Goal: Use online tool/utility: Use online tool/utility

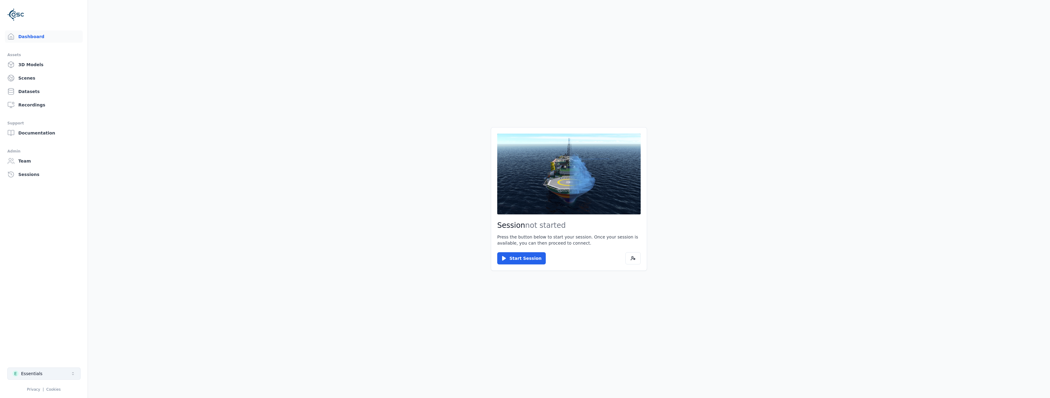
click at [73, 376] on icon "Select a workspace" at bounding box center [73, 374] width 5 height 5
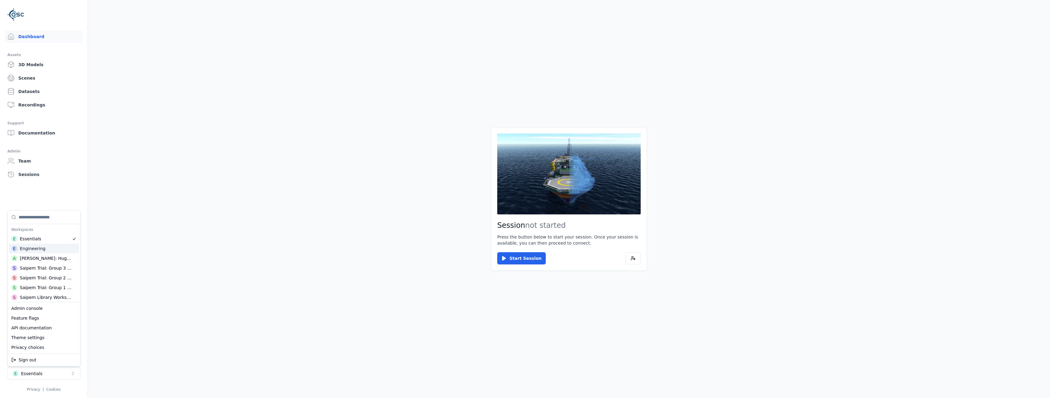
click at [52, 251] on div "E Engineering" at bounding box center [44, 249] width 70 height 10
click at [260, 245] on html "Dashboard Assets 3D Models Scenes Datasets Recordings Support Documentation Adm…" at bounding box center [525, 199] width 1050 height 398
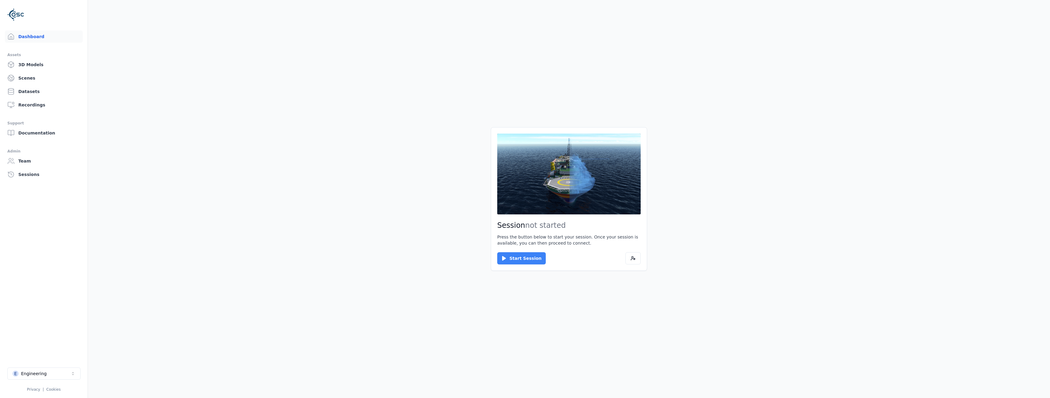
click at [527, 258] on button "Start Session" at bounding box center [521, 259] width 49 height 12
click at [511, 256] on button "Connect" at bounding box center [511, 259] width 28 height 12
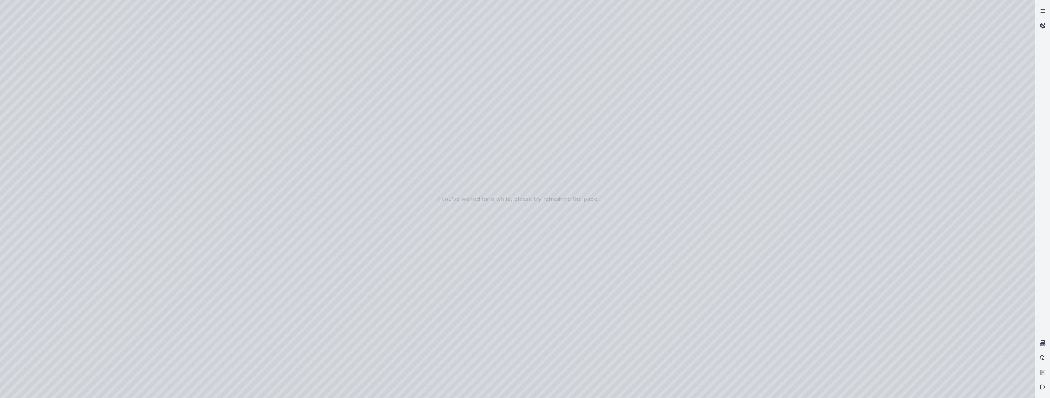
click at [1041, 9] on line at bounding box center [1043, 9] width 4 height 0
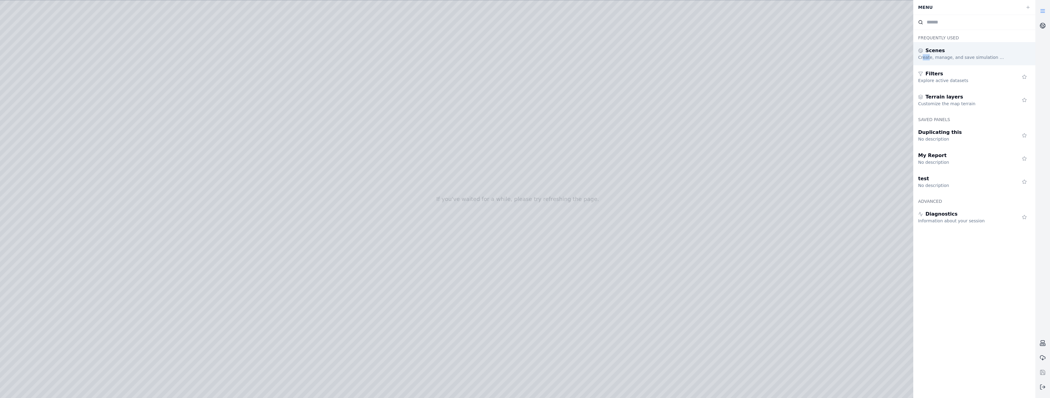
click at [922, 56] on div "Create, manage, and save simulation scenes" at bounding box center [962, 57] width 88 height 6
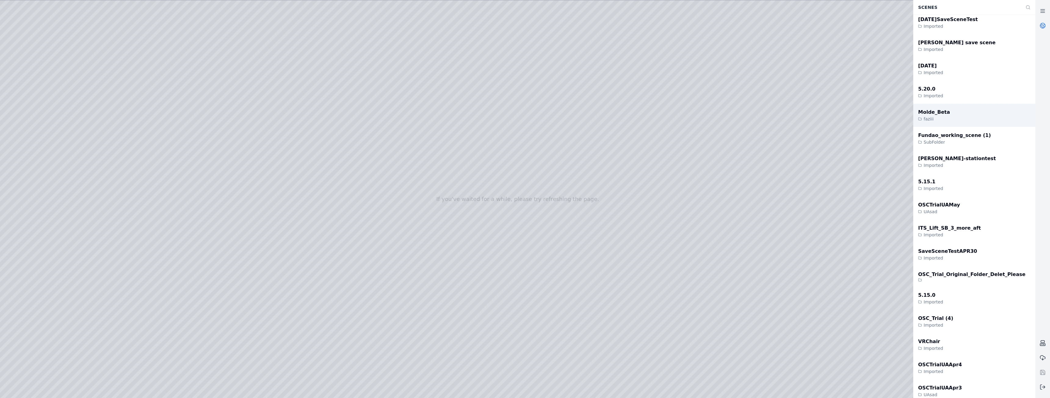
scroll to position [244, 0]
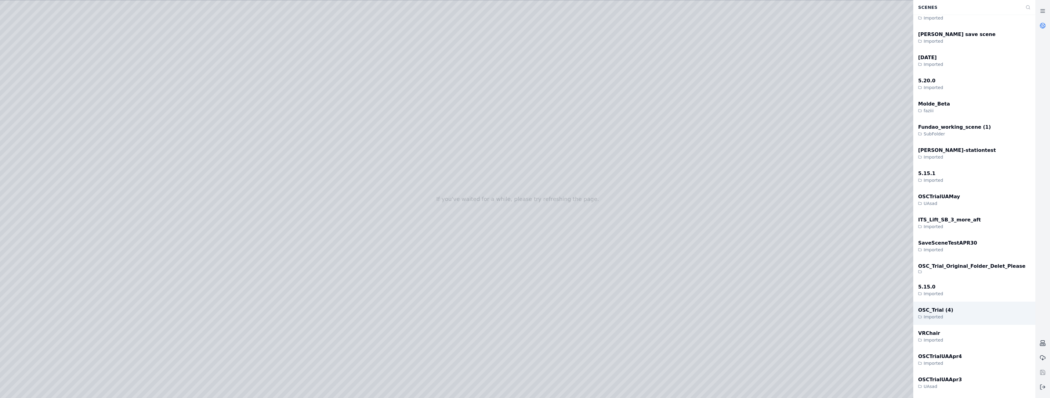
click at [947, 314] on div "OSC_Trial (4) Imported" at bounding box center [975, 313] width 122 height 23
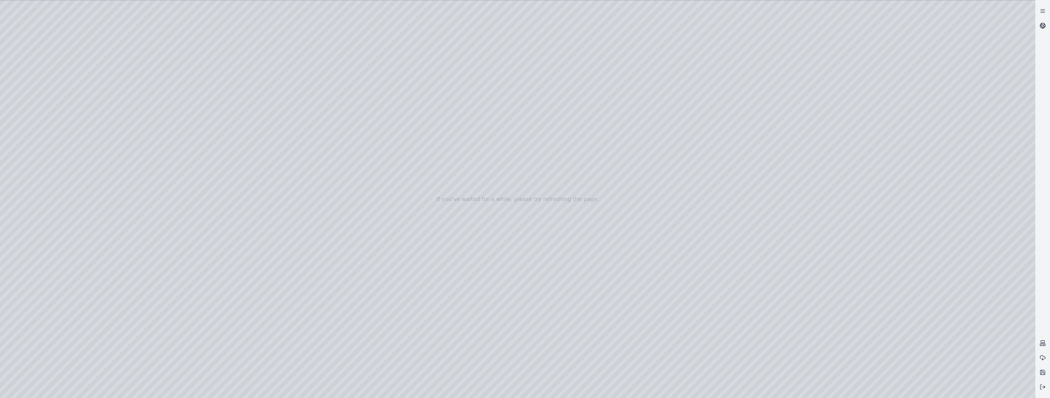
click at [1040, 25] on icon at bounding box center [1043, 26] width 6 height 6
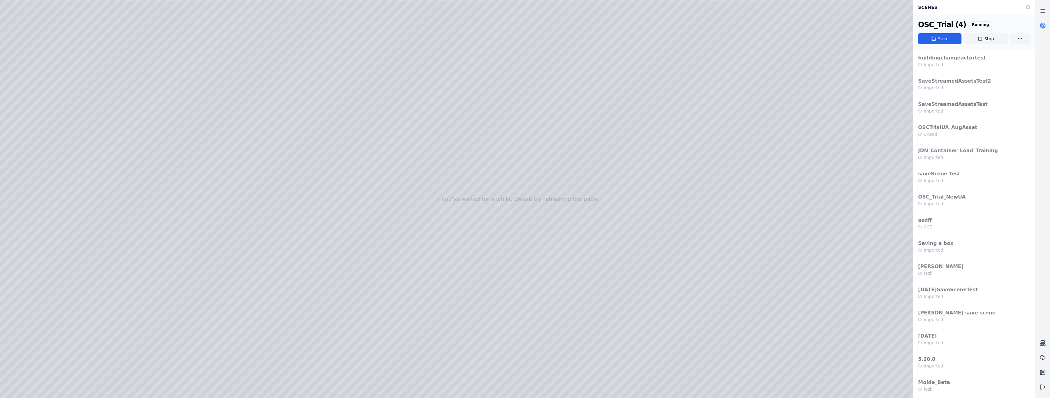
click at [31, 100] on div at bounding box center [518, 199] width 1036 height 398
click at [37, 101] on div at bounding box center [518, 199] width 1036 height 398
click at [53, 104] on div at bounding box center [518, 199] width 1036 height 398
click at [52, 99] on div at bounding box center [518, 199] width 1036 height 398
click at [50, 131] on div at bounding box center [518, 199] width 1036 height 398
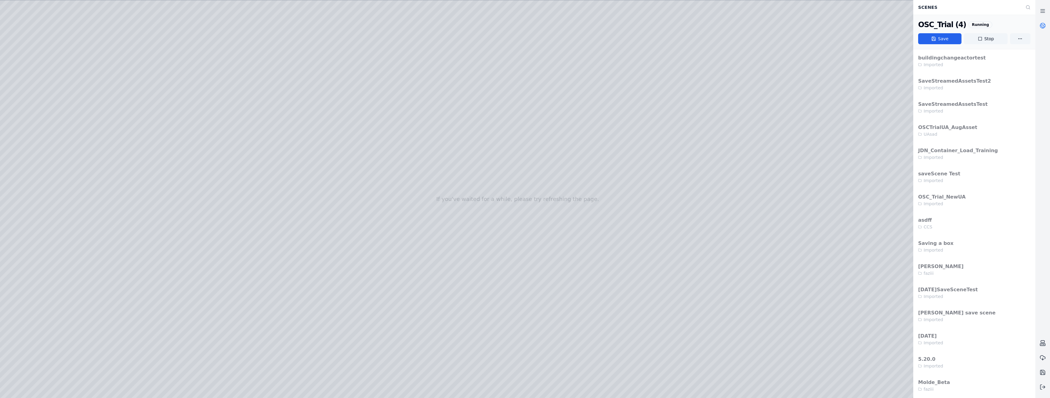
click at [48, 100] on div at bounding box center [518, 199] width 1036 height 398
click at [47, 188] on div at bounding box center [518, 199] width 1036 height 398
click at [130, 114] on div at bounding box center [518, 199] width 1036 height 398
click at [131, 112] on div at bounding box center [518, 199] width 1036 height 398
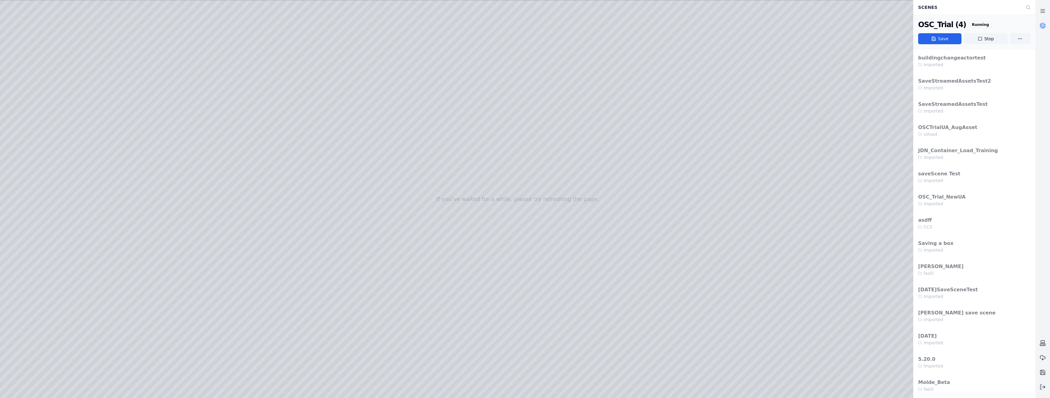
click at [131, 114] on div at bounding box center [518, 199] width 1036 height 398
click at [150, 111] on div at bounding box center [518, 199] width 1036 height 398
click at [130, 114] on div at bounding box center [518, 199] width 1036 height 398
click at [130, 111] on div at bounding box center [518, 199] width 1036 height 398
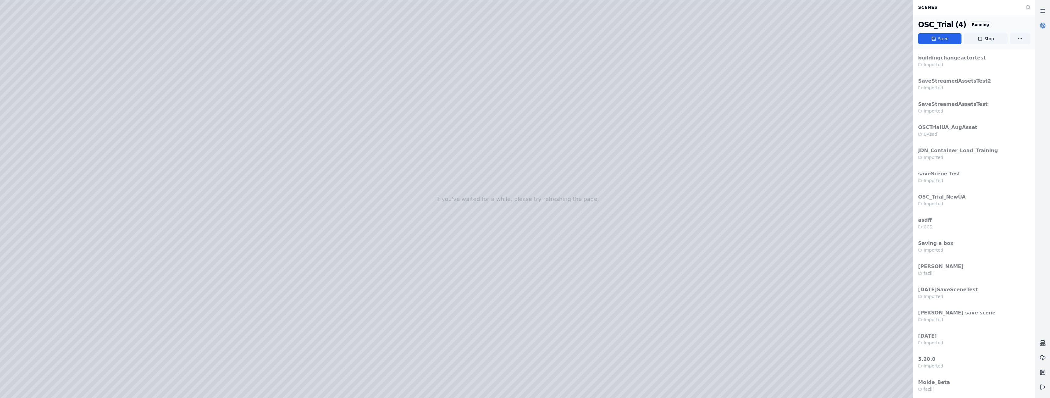
click at [130, 113] on div at bounding box center [518, 199] width 1036 height 398
click at [131, 111] on div at bounding box center [518, 199] width 1036 height 398
click at [131, 114] on div at bounding box center [518, 199] width 1036 height 398
click at [130, 107] on div at bounding box center [518, 199] width 1036 height 398
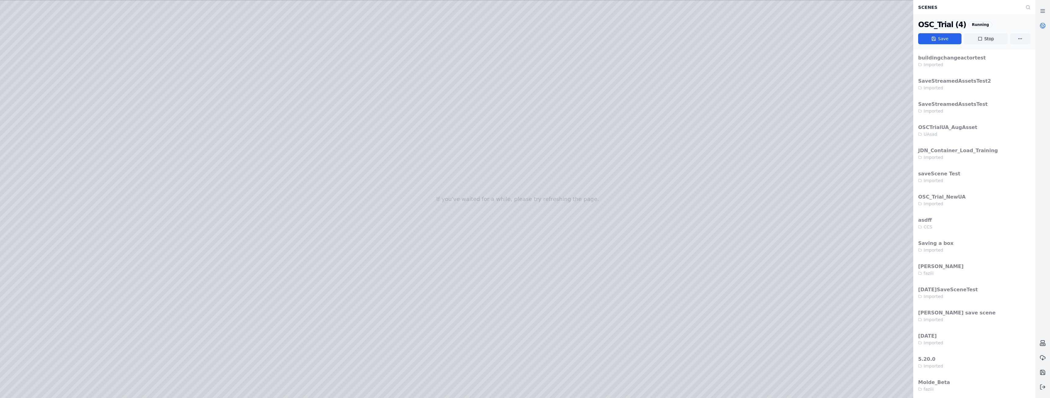
click at [4, 14] on div at bounding box center [518, 199] width 1036 height 398
click at [764, 390] on div at bounding box center [518, 199] width 1036 height 398
click at [130, 114] on div at bounding box center [518, 199] width 1036 height 398
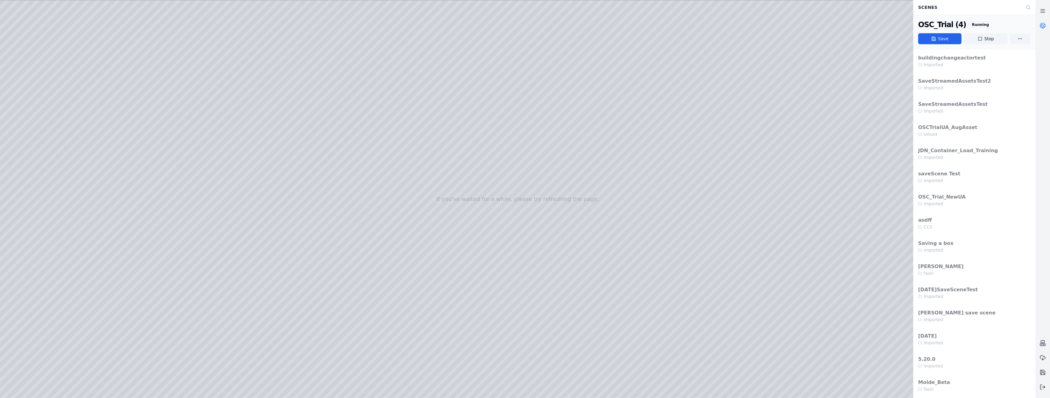
click at [498, 391] on div at bounding box center [518, 199] width 1036 height 398
click at [130, 112] on div at bounding box center [518, 199] width 1036 height 398
click at [88, 131] on div at bounding box center [518, 199] width 1036 height 398
click at [39, 86] on div at bounding box center [518, 199] width 1036 height 398
click at [476, 392] on div at bounding box center [518, 199] width 1036 height 398
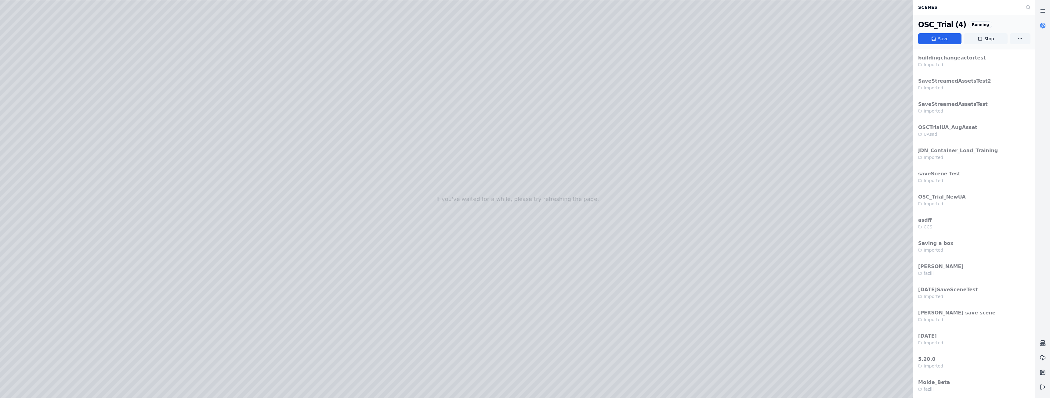
click at [133, 114] on div at bounding box center [518, 199] width 1036 height 398
click at [112, 143] on div at bounding box center [518, 199] width 1036 height 398
click at [427, 394] on div at bounding box center [518, 199] width 1036 height 398
click at [128, 113] on div at bounding box center [518, 199] width 1036 height 398
click at [104, 147] on div at bounding box center [518, 199] width 1036 height 398
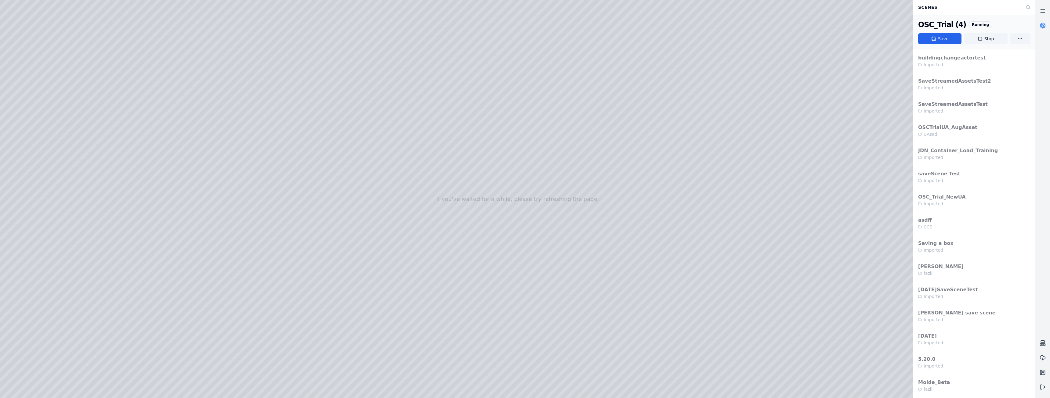
click at [131, 114] on div at bounding box center [518, 199] width 1036 height 398
click at [77, 79] on div at bounding box center [518, 199] width 1036 height 398
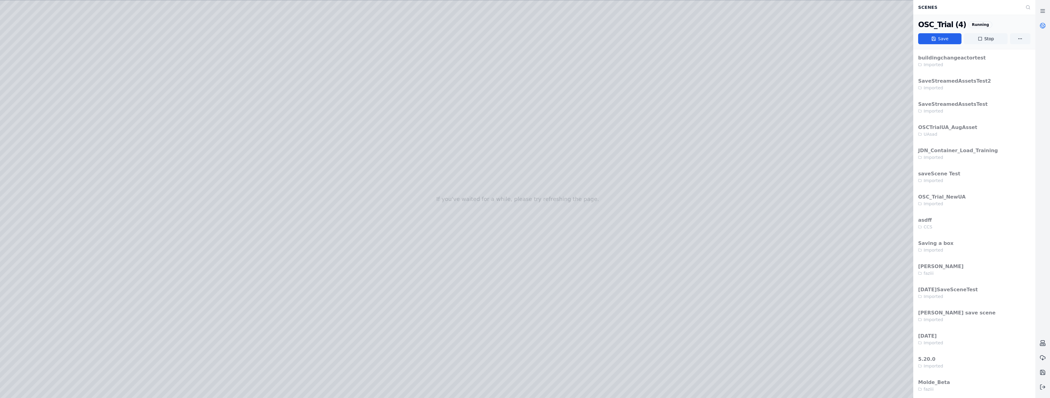
click at [78, 78] on div at bounding box center [518, 199] width 1036 height 398
click at [76, 78] on div at bounding box center [518, 199] width 1036 height 398
click at [77, 77] on div at bounding box center [518, 199] width 1036 height 398
click at [78, 77] on div at bounding box center [518, 199] width 1036 height 398
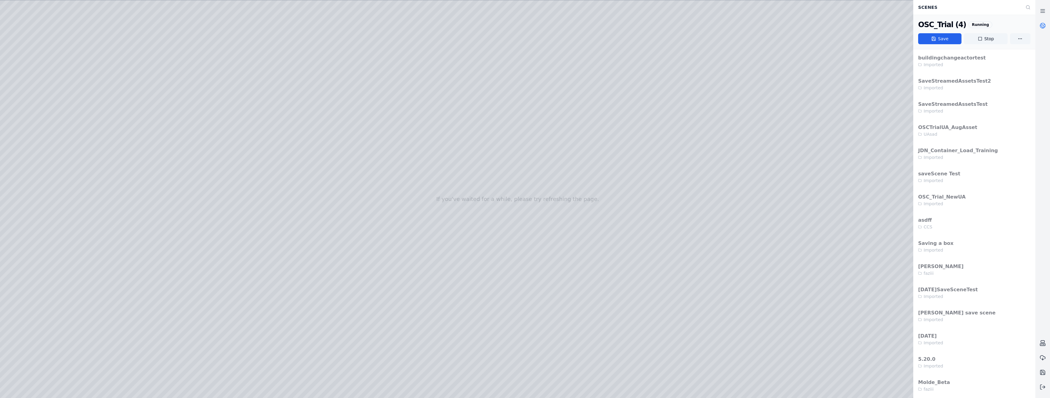
click at [78, 80] on div at bounding box center [518, 199] width 1036 height 398
click at [76, 79] on div at bounding box center [518, 199] width 1036 height 398
click at [76, 76] on div at bounding box center [518, 199] width 1036 height 398
click at [74, 71] on div at bounding box center [518, 199] width 1036 height 398
click at [76, 76] on div at bounding box center [518, 199] width 1036 height 398
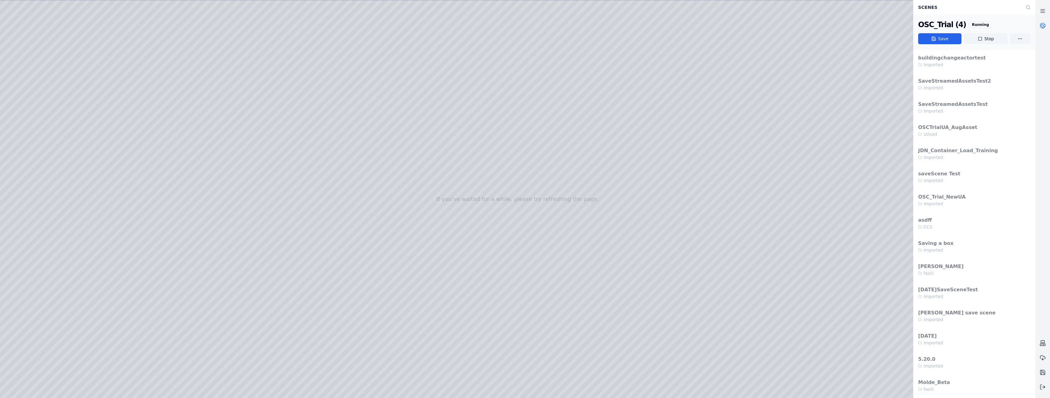
click at [144, 79] on div at bounding box center [518, 199] width 1036 height 398
click at [75, 79] on div at bounding box center [518, 199] width 1036 height 398
click at [77, 79] on div at bounding box center [518, 199] width 1036 height 398
click at [550, 392] on div at bounding box center [518, 199] width 1036 height 398
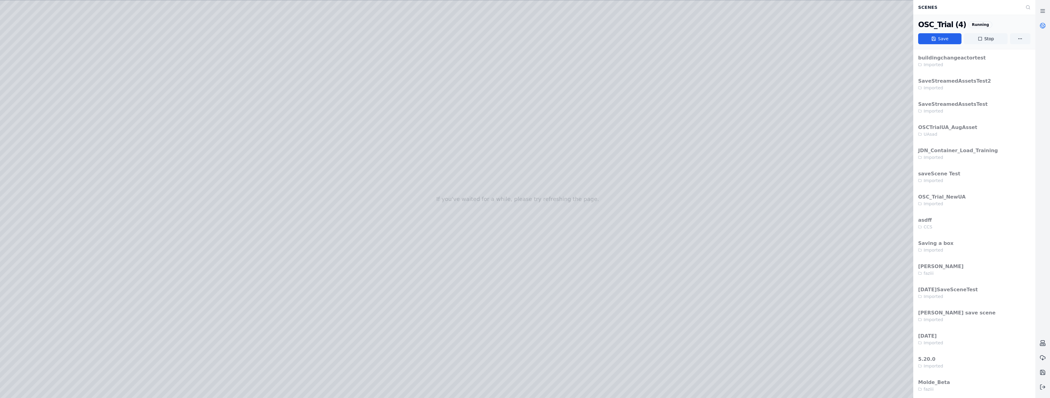
click at [4, 72] on div at bounding box center [518, 199] width 1036 height 398
click at [5, 72] on div at bounding box center [518, 199] width 1036 height 398
click at [45, 162] on div at bounding box center [518, 199] width 1036 height 398
click at [53, 191] on div at bounding box center [518, 199] width 1036 height 398
click at [77, 81] on div at bounding box center [518, 199] width 1036 height 398
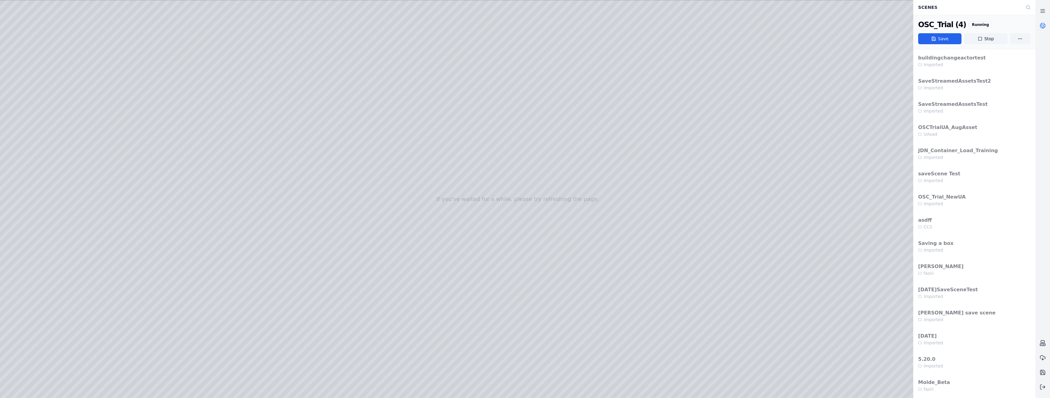
click at [51, 187] on div at bounding box center [518, 199] width 1036 height 398
click at [129, 113] on div at bounding box center [518, 199] width 1036 height 398
click at [132, 114] on div at bounding box center [518, 199] width 1036 height 398
click at [175, 310] on div at bounding box center [518, 199] width 1036 height 398
click at [109, 364] on div at bounding box center [518, 199] width 1036 height 398
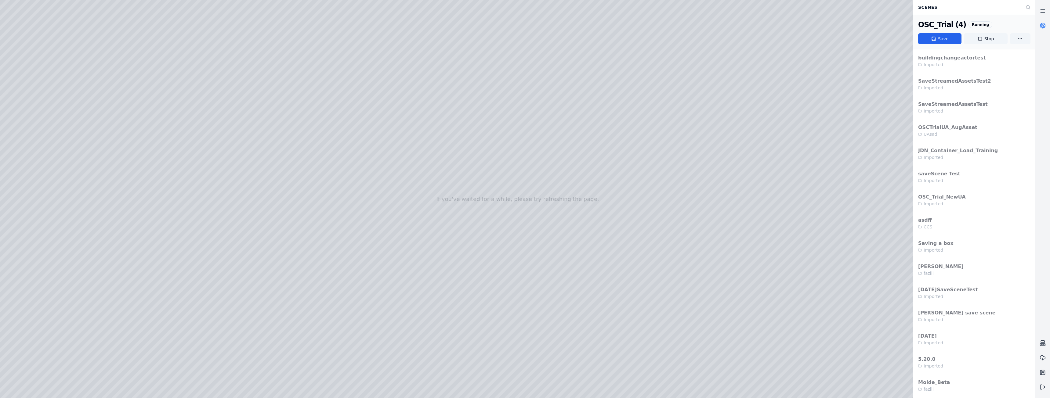
click at [88, 68] on div at bounding box center [518, 199] width 1036 height 398
click at [272, 392] on div at bounding box center [518, 199] width 1036 height 398
click at [281, 255] on div at bounding box center [518, 199] width 1036 height 398
click at [289, 250] on div at bounding box center [518, 199] width 1036 height 398
click at [86, 67] on div at bounding box center [518, 199] width 1036 height 398
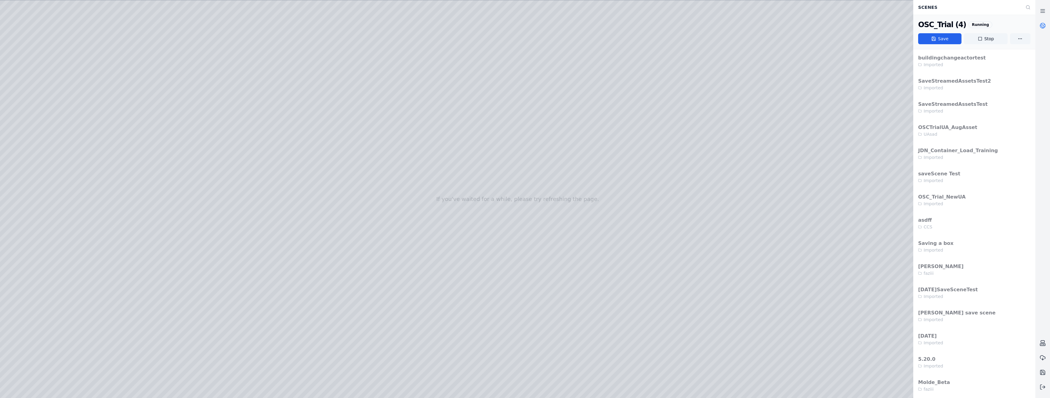
drag, startPoint x: 86, startPoint y: 67, endPoint x: 308, endPoint y: 248, distance: 286.3
click at [308, 248] on div at bounding box center [518, 199] width 1036 height 398
click at [101, 364] on div at bounding box center [518, 199] width 1036 height 398
drag, startPoint x: 89, startPoint y: 100, endPoint x: 385, endPoint y: 250, distance: 332.2
click at [385, 250] on div at bounding box center [518, 199] width 1036 height 398
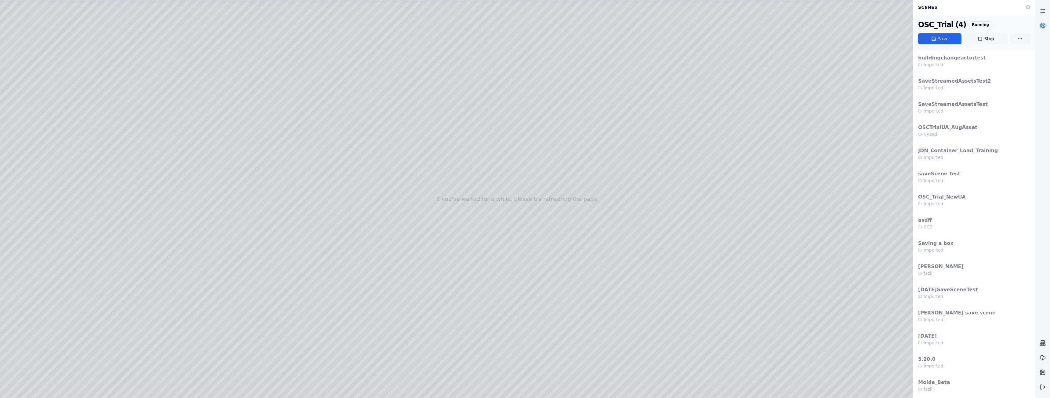
click at [168, 364] on div at bounding box center [518, 199] width 1036 height 398
click at [776, 388] on div at bounding box center [518, 199] width 1036 height 398
click at [78, 27] on div at bounding box center [518, 199] width 1036 height 398
click at [39, 206] on div at bounding box center [518, 199] width 1036 height 398
click at [43, 219] on div at bounding box center [518, 199] width 1036 height 398
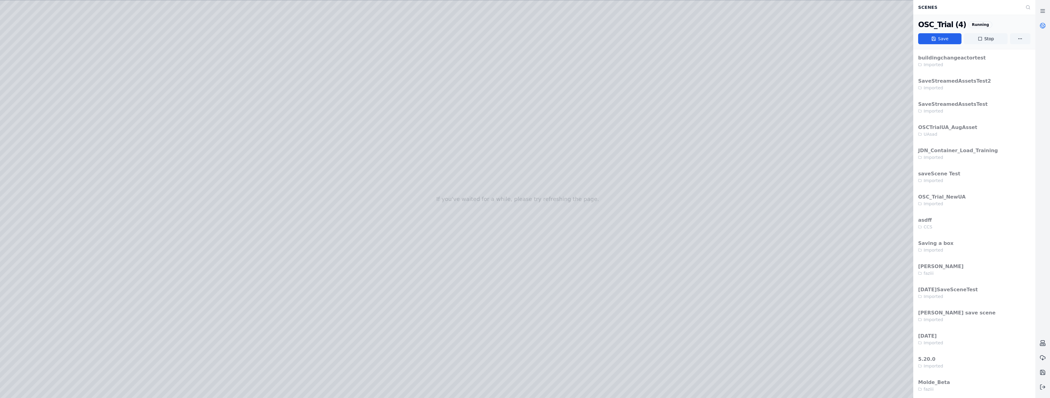
click at [46, 171] on div at bounding box center [518, 199] width 1036 height 398
click at [47, 157] on div at bounding box center [518, 199] width 1036 height 398
click at [49, 148] on div at bounding box center [518, 199] width 1036 height 398
click at [53, 130] on div at bounding box center [518, 199] width 1036 height 398
click at [502, 392] on div at bounding box center [518, 199] width 1036 height 398
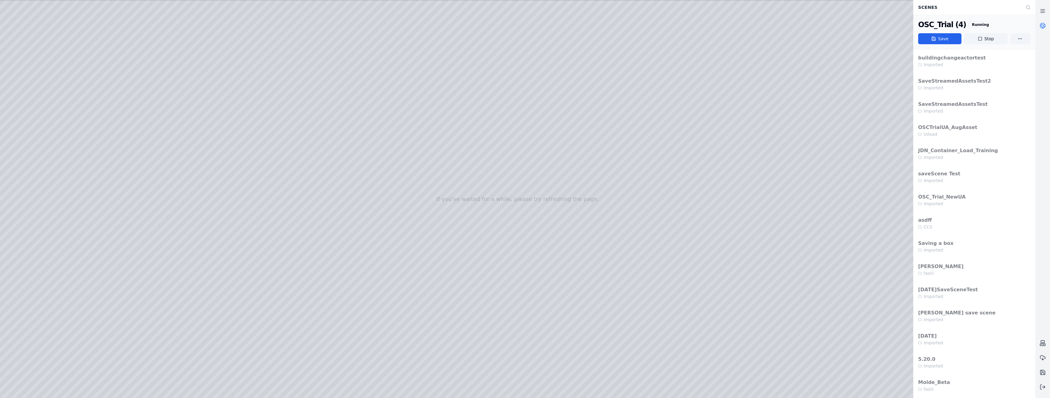
click at [37, 86] on div at bounding box center [518, 199] width 1036 height 398
click at [44, 114] on div at bounding box center [518, 199] width 1036 height 398
click at [177, 62] on div at bounding box center [518, 199] width 1036 height 398
click at [119, 76] on div at bounding box center [518, 199] width 1036 height 398
click at [39, 161] on div at bounding box center [518, 199] width 1036 height 398
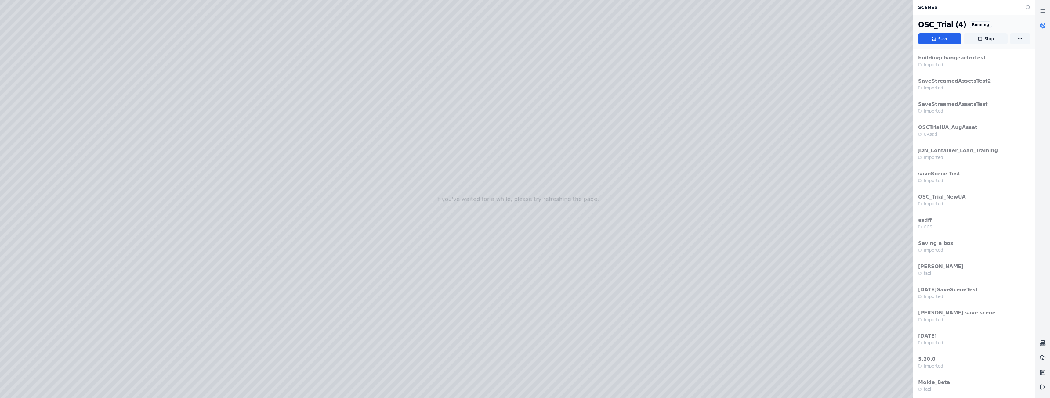
click at [41, 189] on div at bounding box center [518, 199] width 1036 height 398
click at [41, 253] on div at bounding box center [518, 199] width 1036 height 398
click at [43, 147] on div at bounding box center [518, 199] width 1036 height 398
click at [176, 119] on div at bounding box center [518, 199] width 1036 height 398
click at [414, 232] on div at bounding box center [518, 199] width 1036 height 398
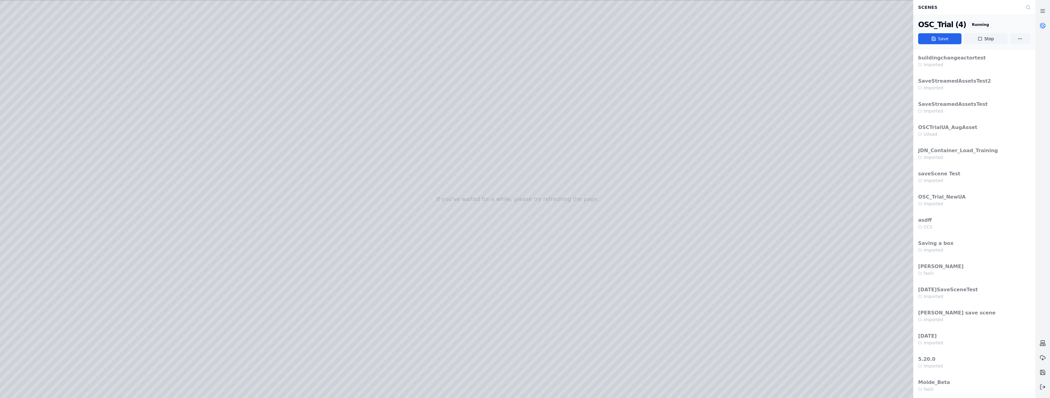
click at [178, 120] on div at bounding box center [518, 199] width 1036 height 398
click at [133, 151] on div at bounding box center [518, 199] width 1036 height 398
click at [176, 121] on div at bounding box center [518, 199] width 1036 height 398
click at [150, 165] on div at bounding box center [518, 199] width 1036 height 398
click at [179, 159] on div at bounding box center [518, 199] width 1036 height 398
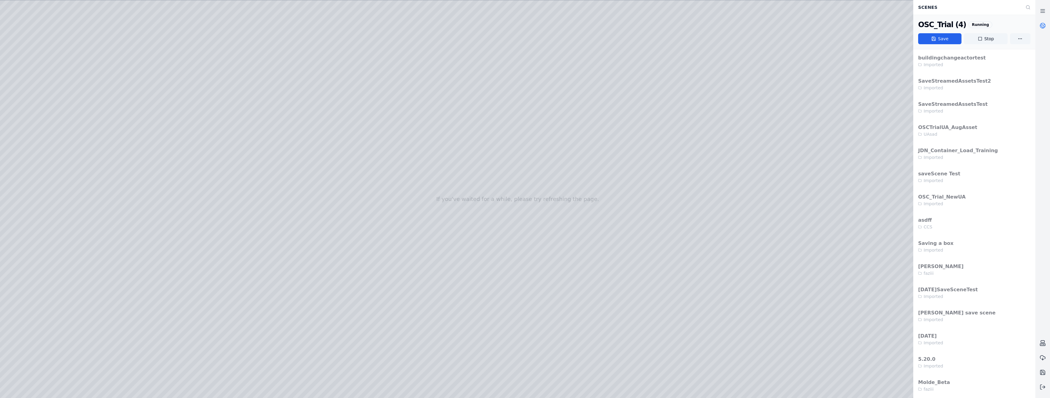
click at [177, 194] on div at bounding box center [518, 199] width 1036 height 398
click at [149, 215] on div at bounding box center [518, 199] width 1036 height 398
click at [177, 193] on div at bounding box center [518, 199] width 1036 height 398
click at [145, 202] on div at bounding box center [518, 199] width 1036 height 398
click at [42, 99] on div at bounding box center [518, 199] width 1036 height 398
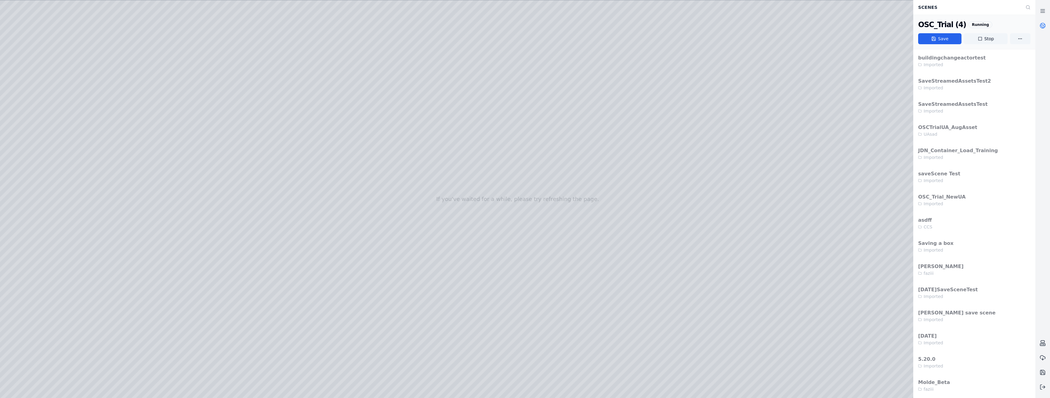
click at [42, 186] on div at bounding box center [518, 199] width 1036 height 398
click at [129, 114] on div at bounding box center [518, 199] width 1036 height 398
click at [107, 165] on div at bounding box center [518, 199] width 1036 height 398
click at [76, 77] on div at bounding box center [518, 199] width 1036 height 398
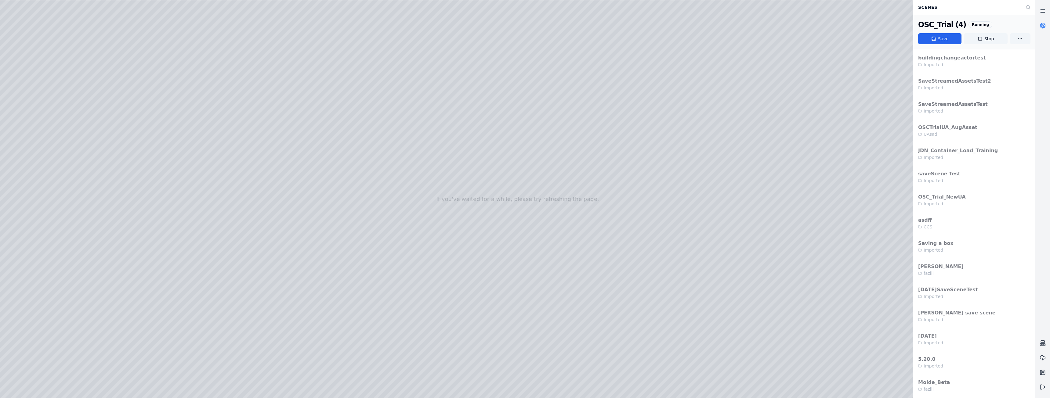
click at [77, 77] on div at bounding box center [518, 199] width 1036 height 398
click at [73, 78] on div at bounding box center [518, 199] width 1036 height 398
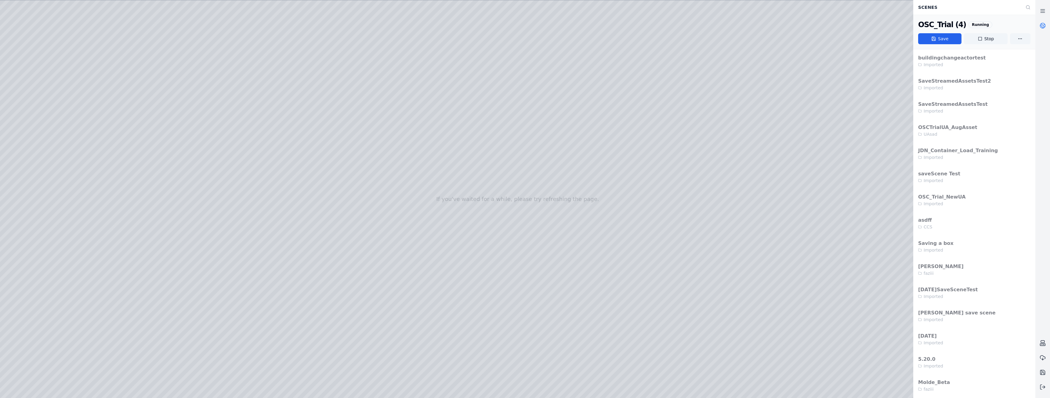
click at [76, 77] on div at bounding box center [518, 199] width 1036 height 398
click at [77, 77] on div at bounding box center [518, 199] width 1036 height 398
click at [76, 78] on div at bounding box center [518, 199] width 1036 height 398
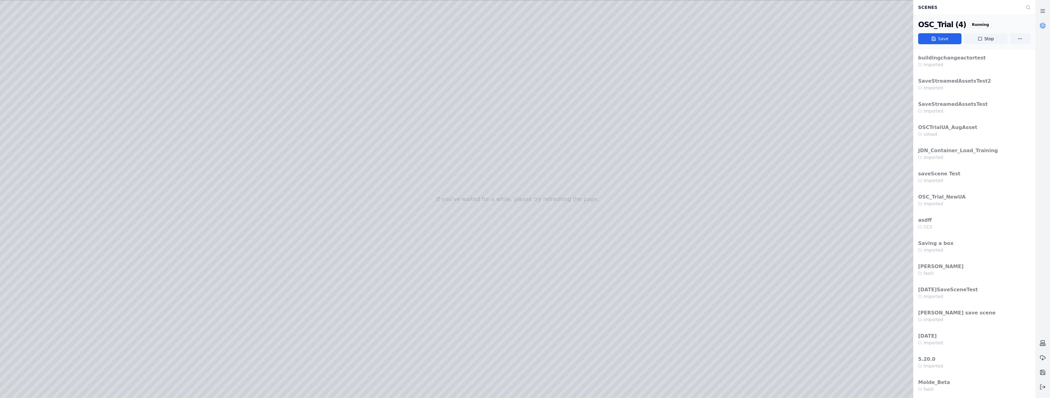
click at [78, 78] on div at bounding box center [518, 199] width 1036 height 398
click at [79, 78] on div at bounding box center [518, 199] width 1036 height 398
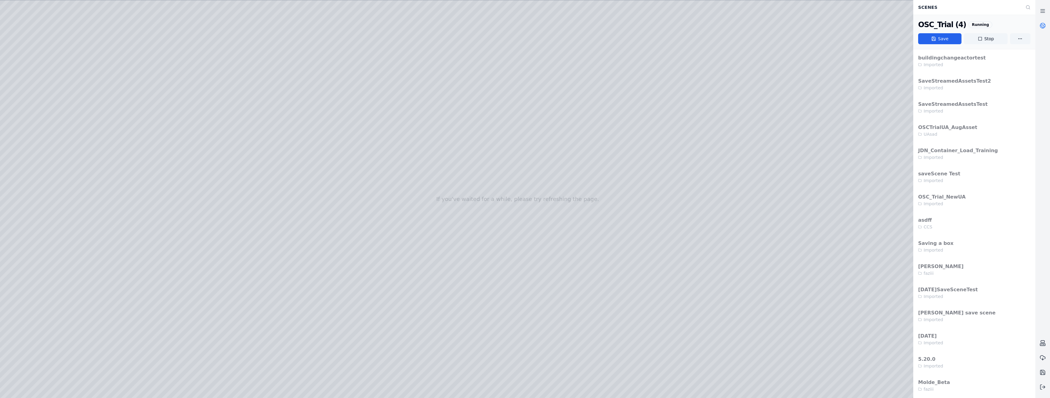
click at [132, 114] on div at bounding box center [518, 199] width 1036 height 398
click at [130, 114] on div at bounding box center [518, 199] width 1036 height 398
click at [148, 109] on div at bounding box center [518, 199] width 1036 height 398
click at [132, 113] on div at bounding box center [518, 199] width 1036 height 398
click at [150, 110] on div at bounding box center [518, 199] width 1036 height 398
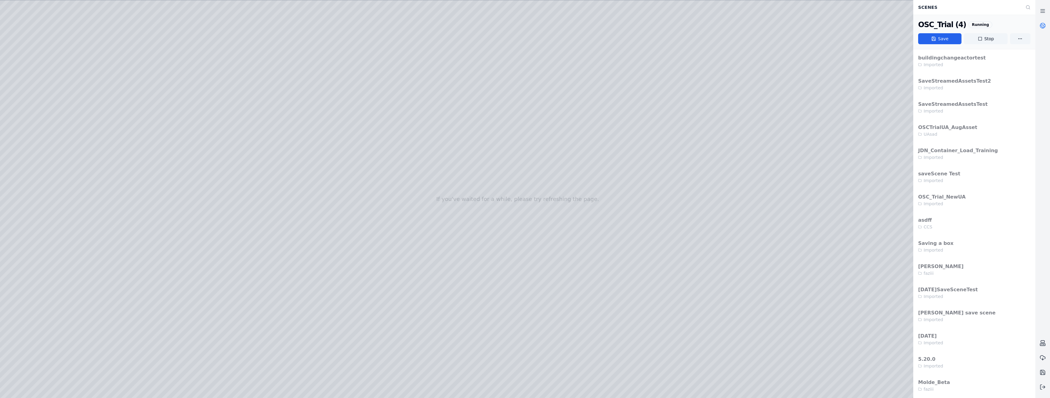
click at [131, 113] on div at bounding box center [518, 199] width 1036 height 398
click at [131, 111] on div at bounding box center [518, 199] width 1036 height 398
